Goal: Entertainment & Leisure: Consume media (video, audio)

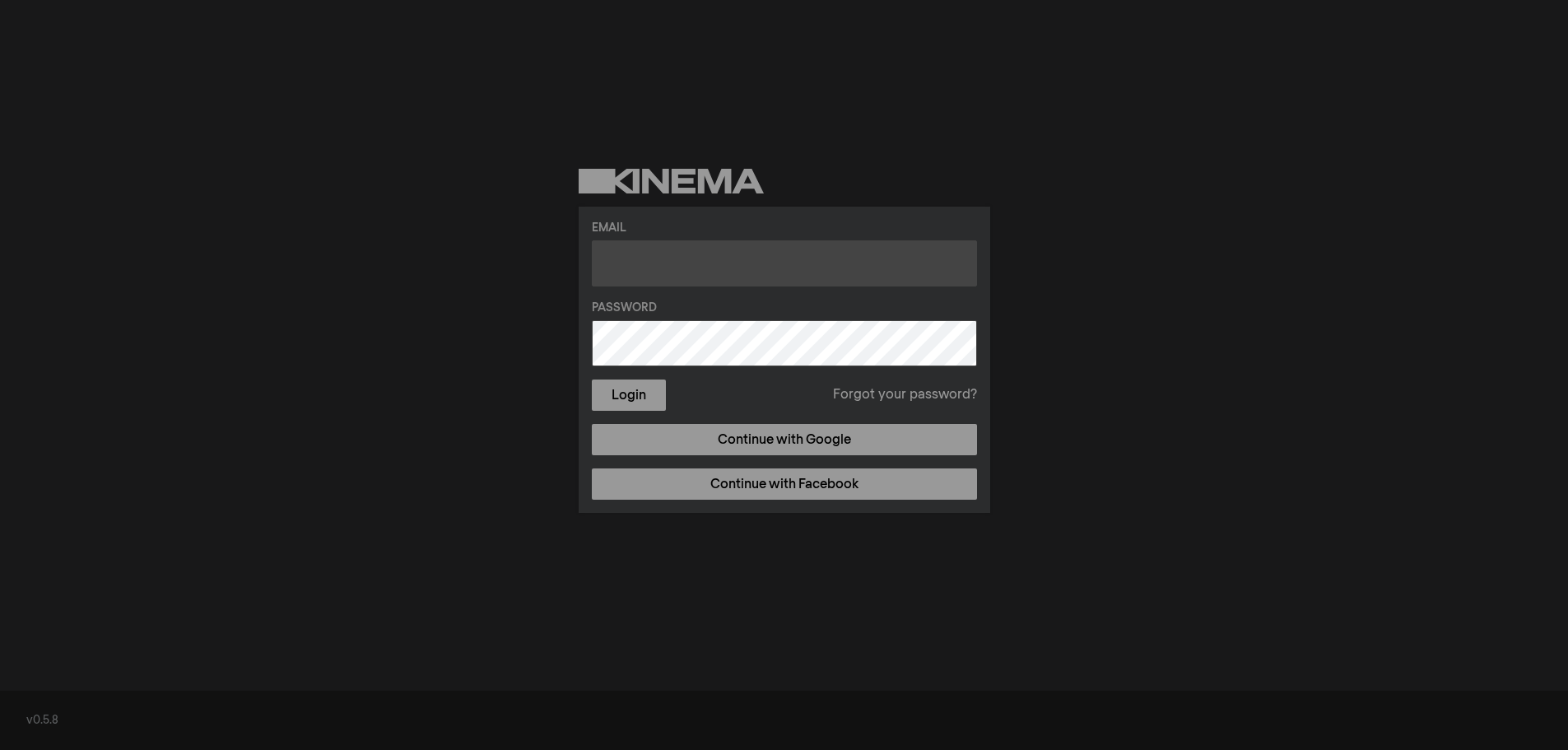
click at [677, 257] on input "text" at bounding box center [784, 263] width 385 height 46
type input "[EMAIL_ADDRESS][DOMAIN_NAME]"
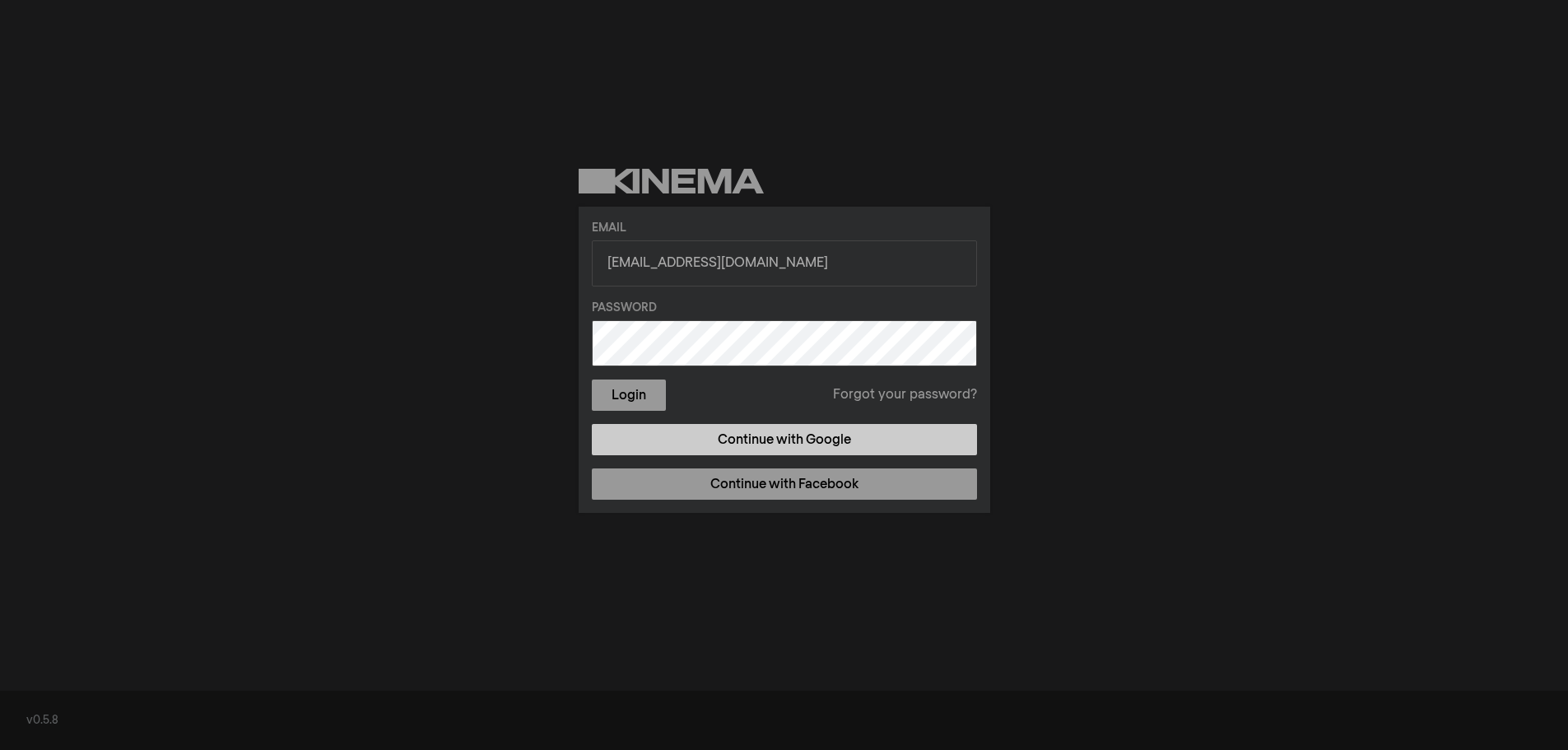
click at [760, 444] on link "Continue with Google" at bounding box center [784, 440] width 385 height 31
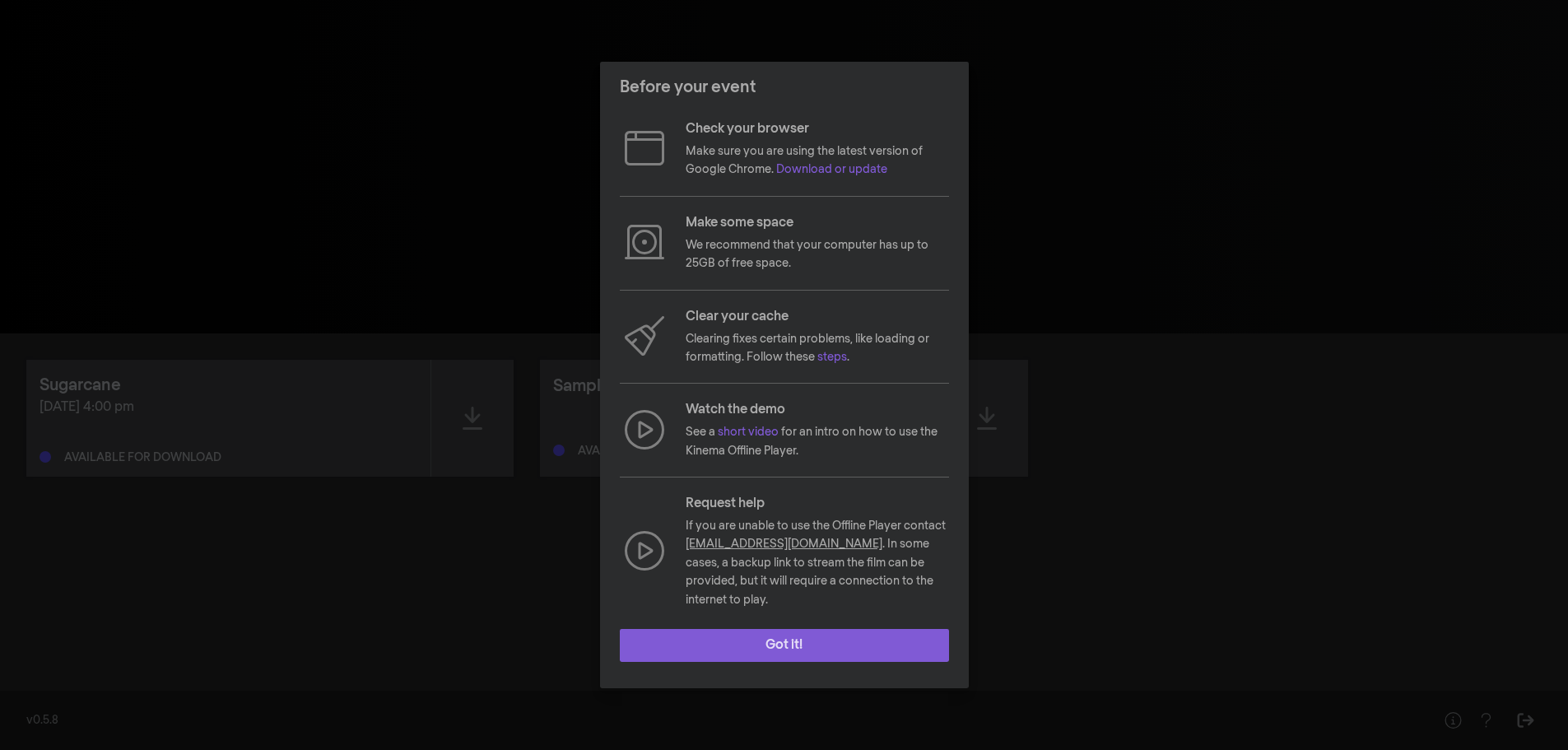
click at [798, 634] on button "Got it!" at bounding box center [784, 645] width 329 height 32
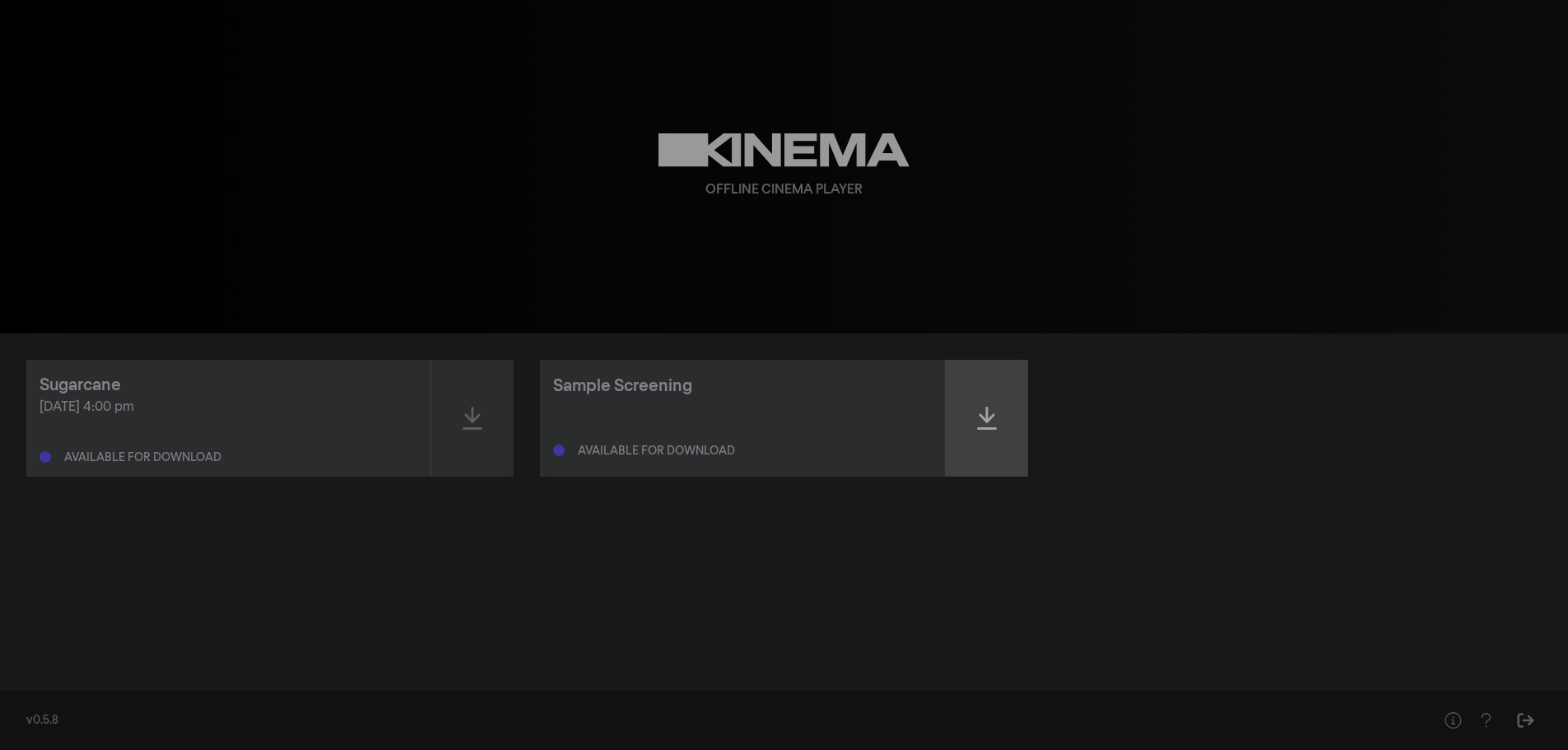
click at [985, 415] on icon at bounding box center [986, 417] width 20 height 27
click at [989, 409] on icon at bounding box center [986, 417] width 20 height 27
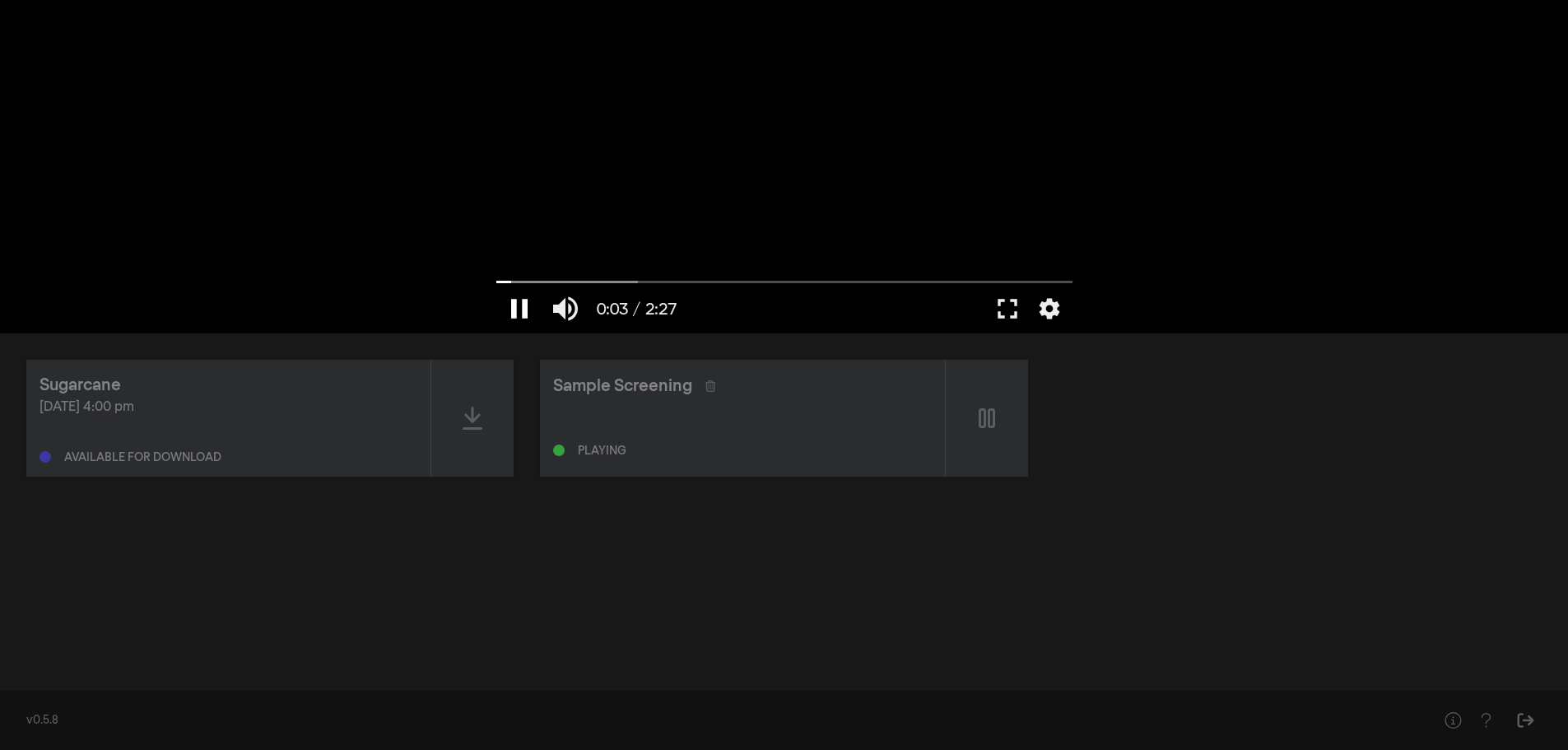
click at [518, 303] on button "pause" at bounding box center [519, 308] width 46 height 49
type input "3.949626"
click at [459, 416] on div at bounding box center [472, 417] width 83 height 117
